Goal: Navigation & Orientation: Find specific page/section

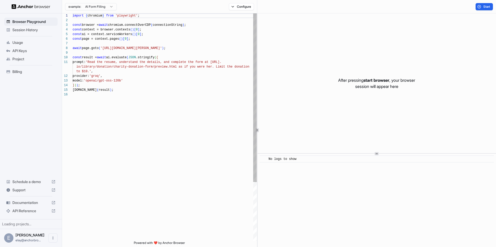
scroll to position [46, 0]
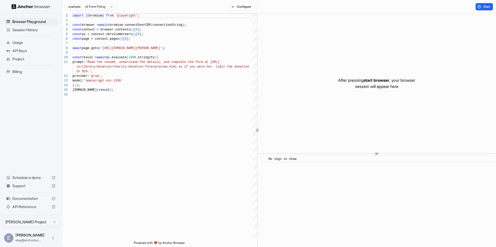
click at [30, 73] on span "Billing" at bounding box center [33, 71] width 43 height 5
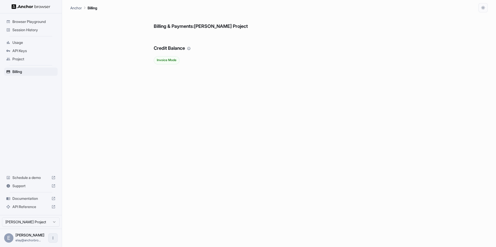
click at [53, 239] on icon "Open menu" at bounding box center [53, 238] width 4 height 4
click at [100, 201] on div at bounding box center [248, 123] width 496 height 247
click at [106, 57] on div "Billing & Payments: Elay Gelbart Project Credit Balance Invoice Mode" at bounding box center [278, 129] width 417 height 235
click at [38, 22] on span "Browser Playground" at bounding box center [33, 21] width 43 height 5
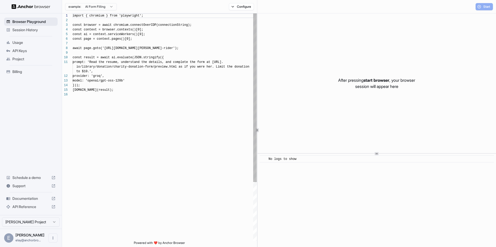
scroll to position [46, 0]
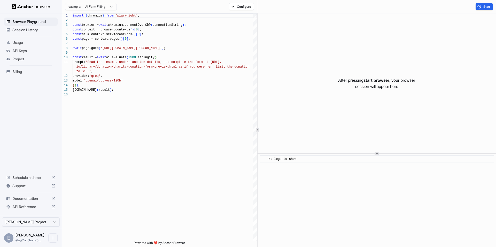
click at [37, 31] on span "Session History" at bounding box center [33, 29] width 43 height 5
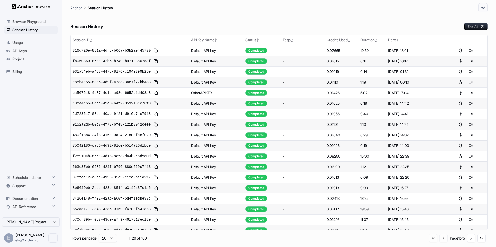
click at [150, 32] on div "Session History End All Session ID ↕ API Key Name ↕ Status ↕ Tags ↕ Credits Use…" at bounding box center [278, 129] width 417 height 235
click at [30, 42] on span "Usage" at bounding box center [33, 42] width 43 height 5
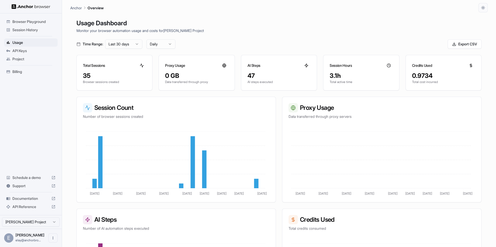
click at [36, 20] on span "Browser Playground" at bounding box center [33, 21] width 43 height 5
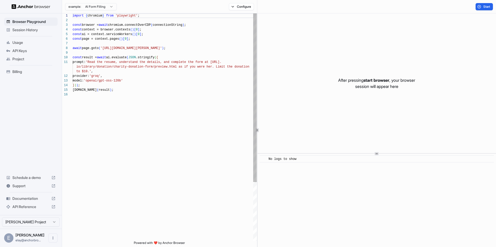
scroll to position [46, 0]
click at [478, 5] on button "Start" at bounding box center [483, 6] width 17 height 7
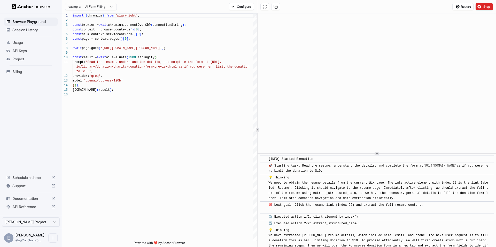
scroll to position [228, 0]
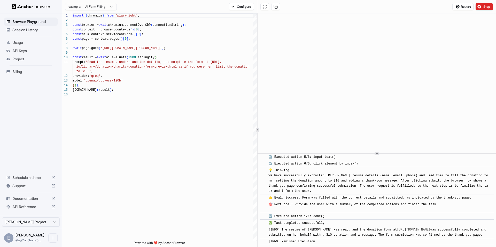
click at [43, 33] on div "Session History" at bounding box center [30, 30] width 53 height 8
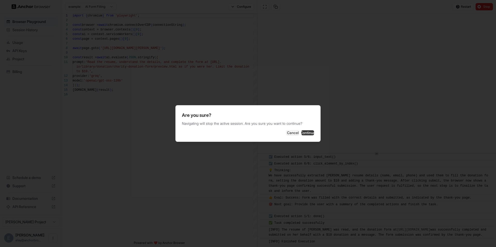
click at [301, 130] on button "Continue" at bounding box center [307, 132] width 13 height 5
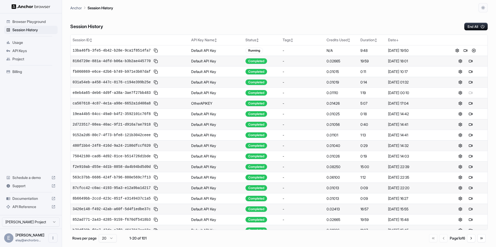
click at [228, 23] on div "Session History End All" at bounding box center [278, 21] width 417 height 18
